Goal: Transaction & Acquisition: Obtain resource

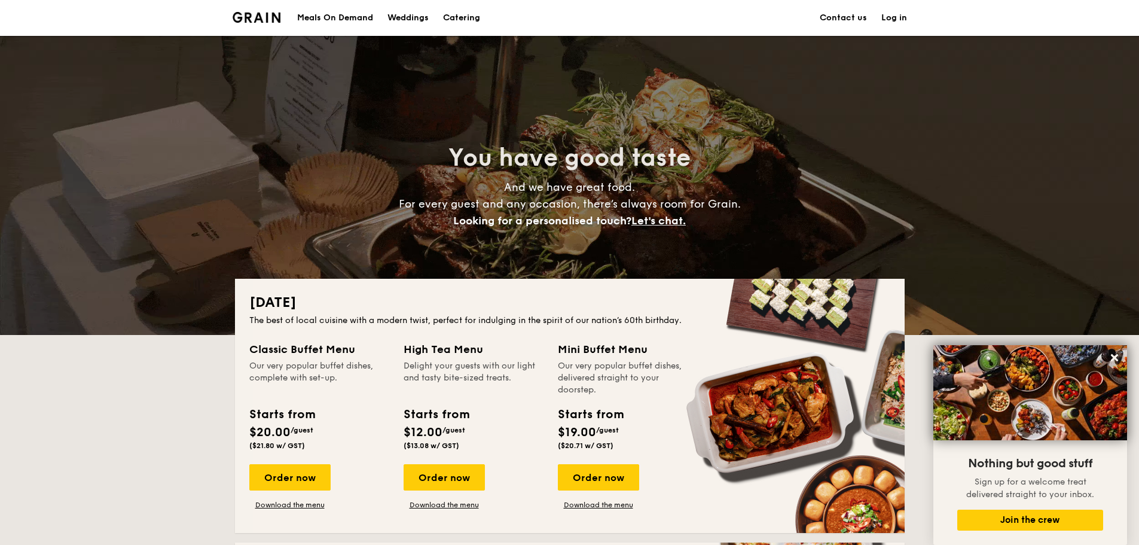
click at [444, 14] on h1 "Catering" at bounding box center [461, 18] width 37 height 36
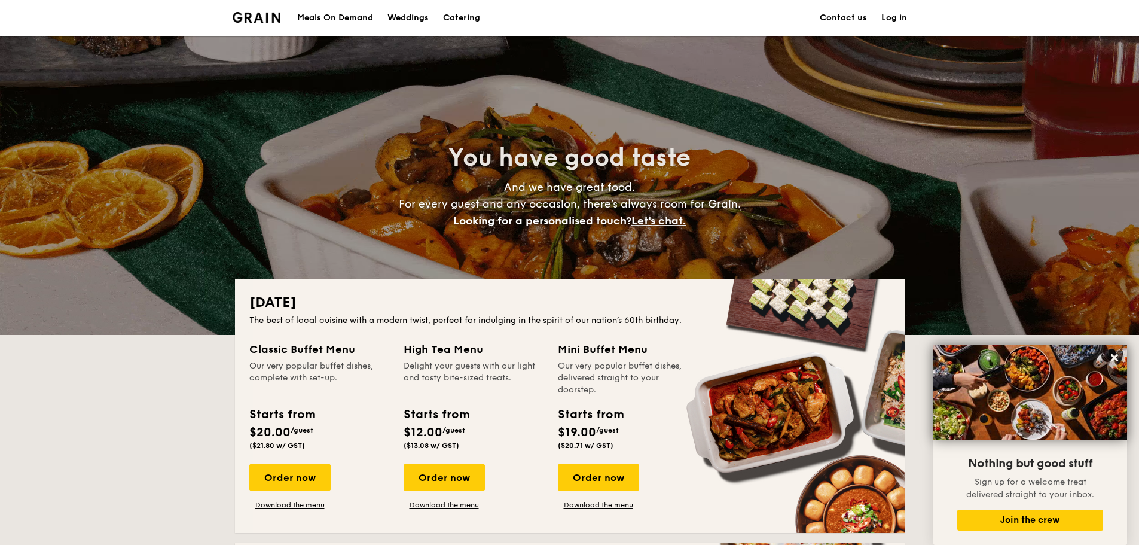
click at [325, 16] on div "Meals On Demand" at bounding box center [335, 18] width 76 height 36
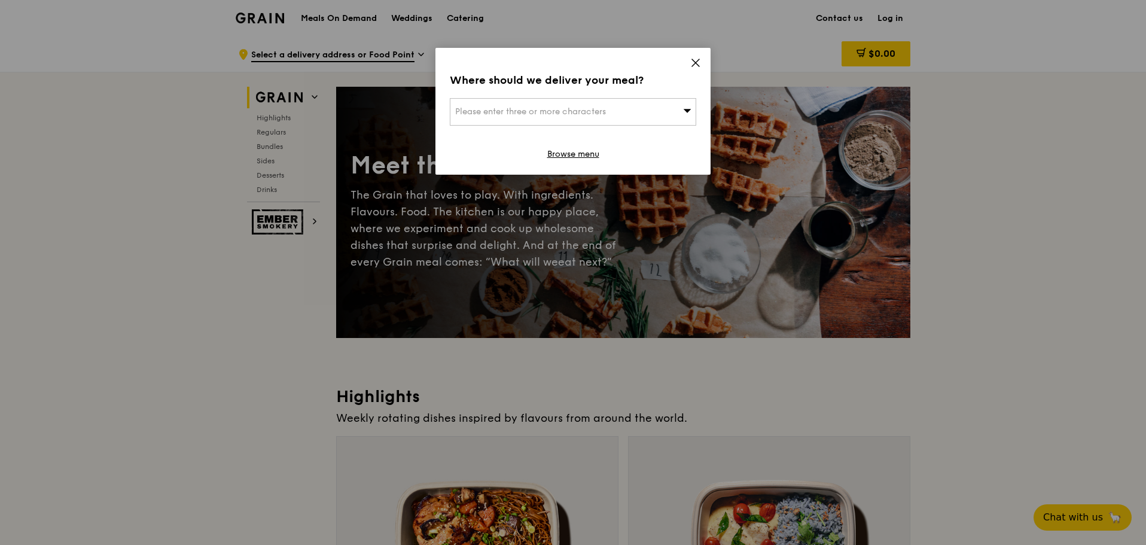
click at [699, 60] on icon at bounding box center [695, 62] width 7 height 7
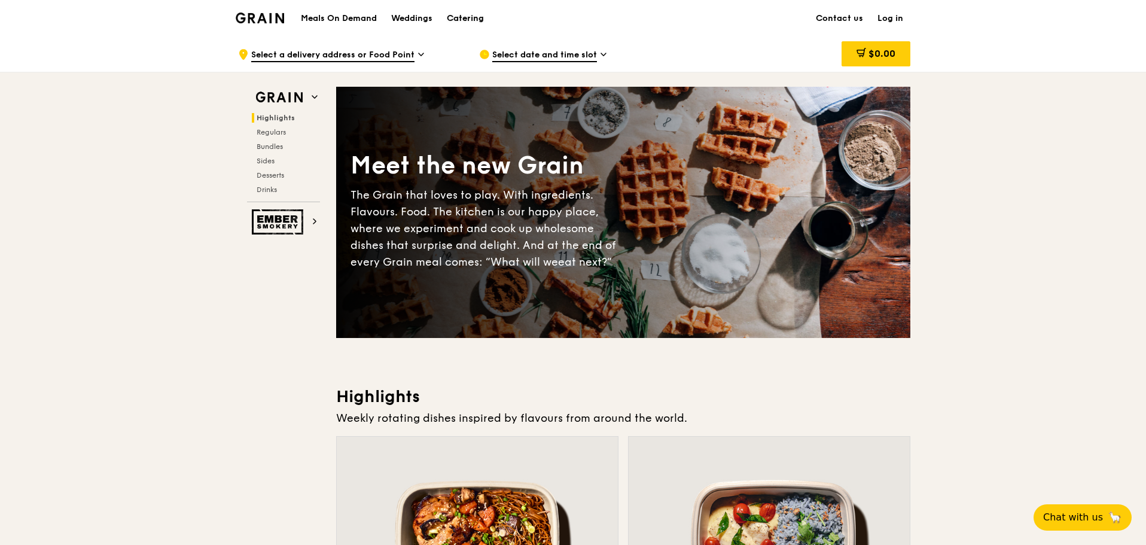
click at [480, 16] on div "Catering" at bounding box center [465, 19] width 37 height 36
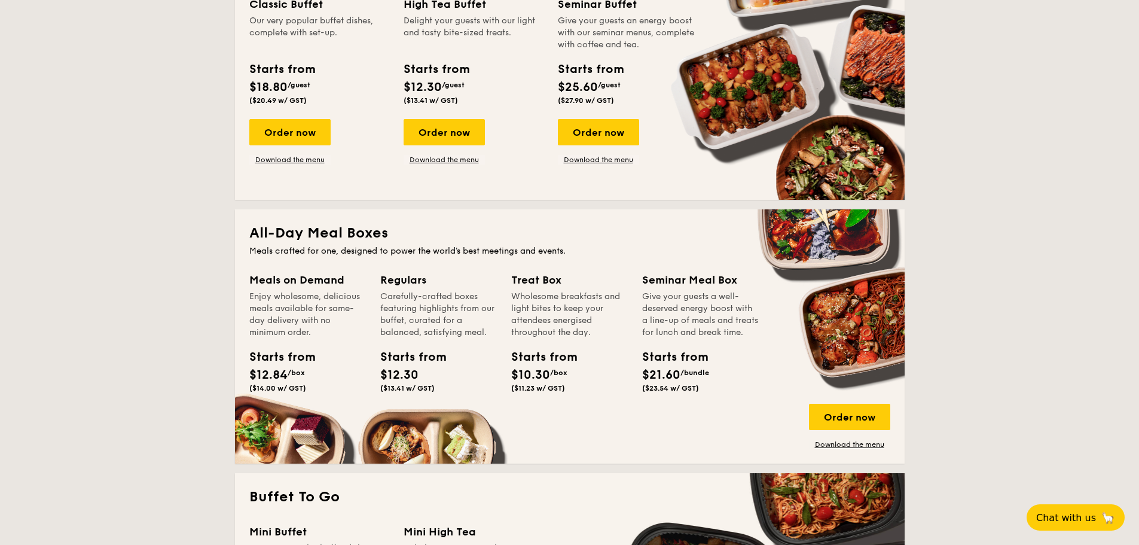
scroll to position [598, 0]
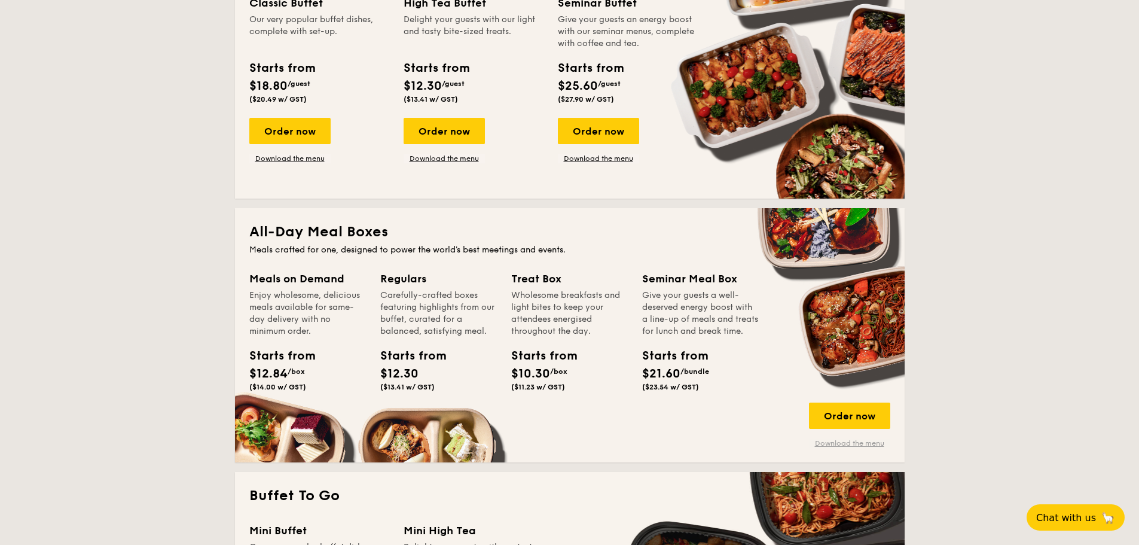
click at [844, 440] on link "Download the menu" at bounding box center [849, 443] width 81 height 10
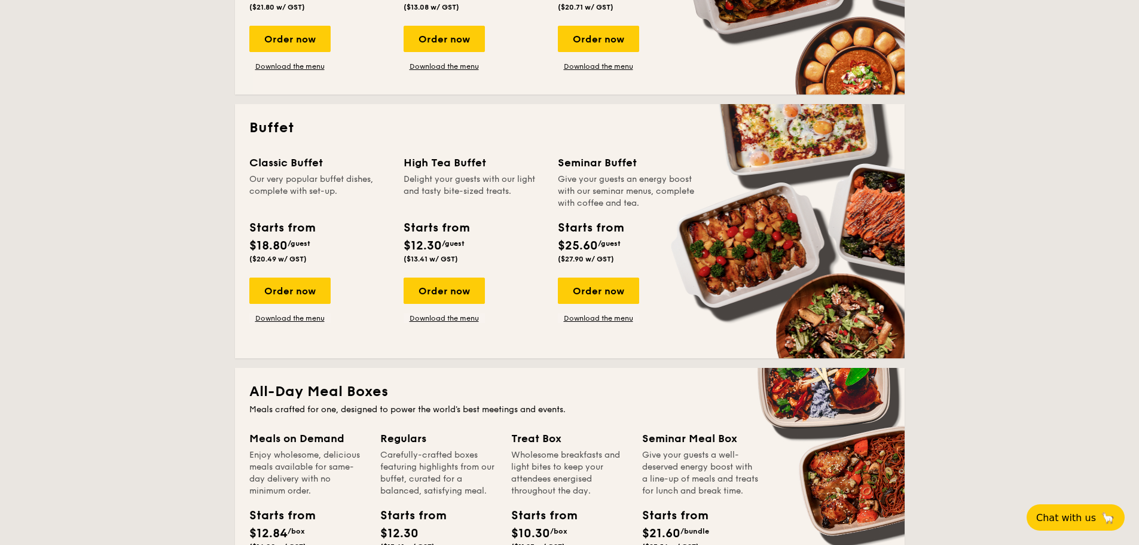
scroll to position [239, 0]
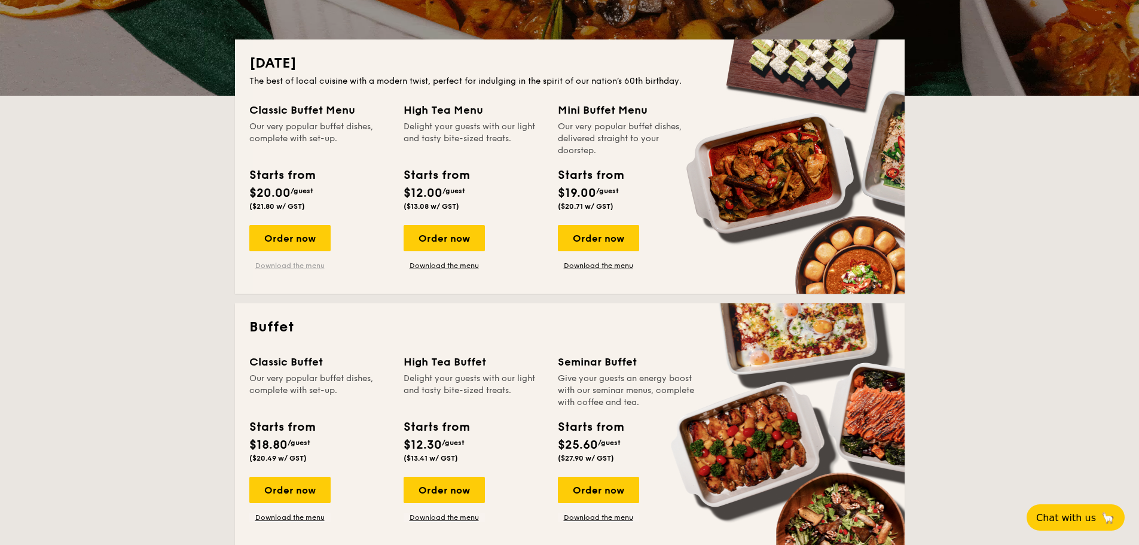
click at [302, 264] on link "Download the menu" at bounding box center [289, 266] width 81 height 10
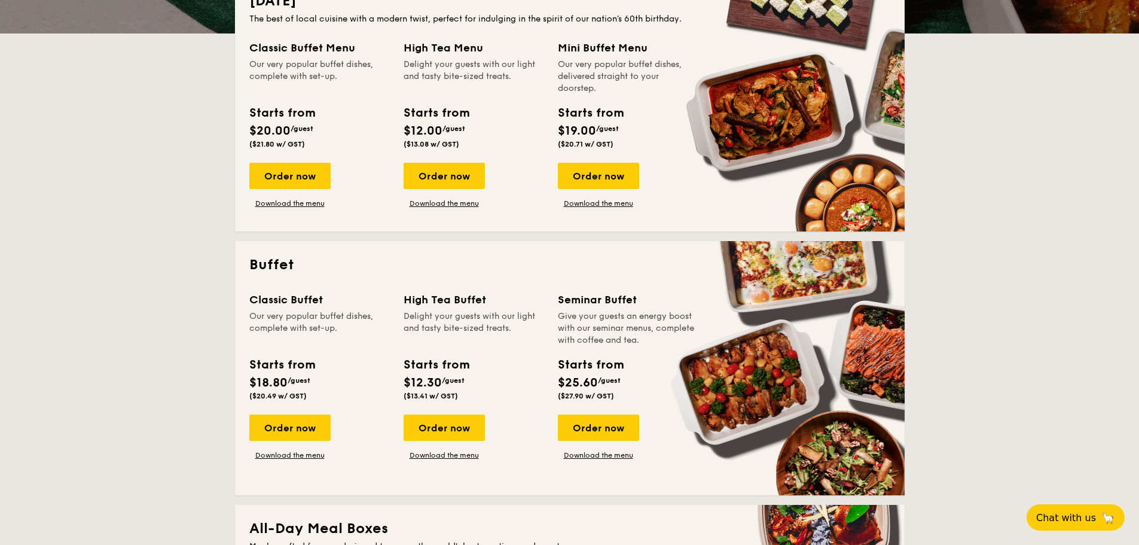
scroll to position [359, 0]
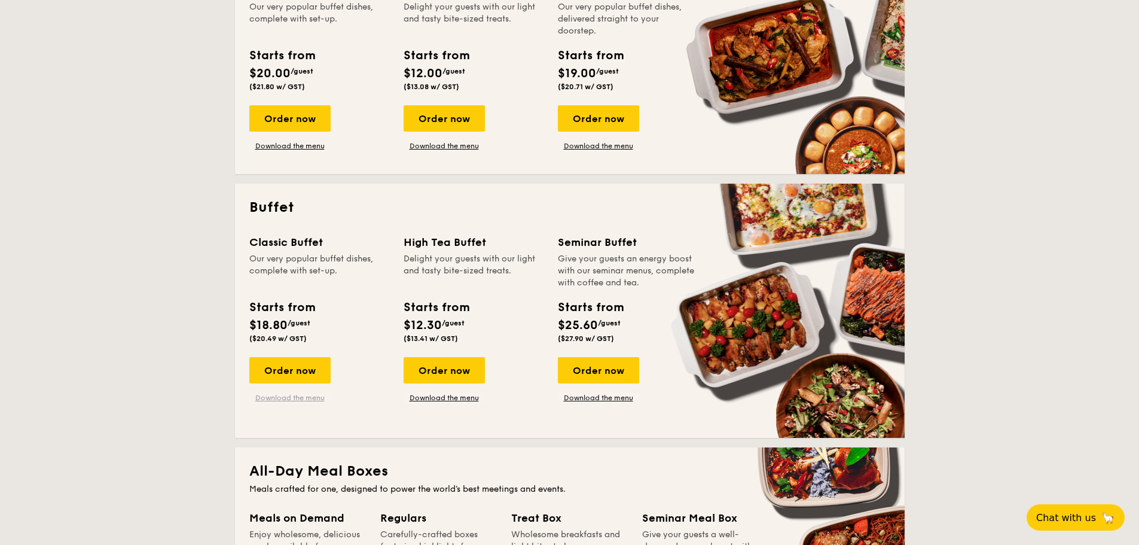
click at [289, 393] on link "Download the menu" at bounding box center [289, 398] width 81 height 10
